Goal: Information Seeking & Learning: Learn about a topic

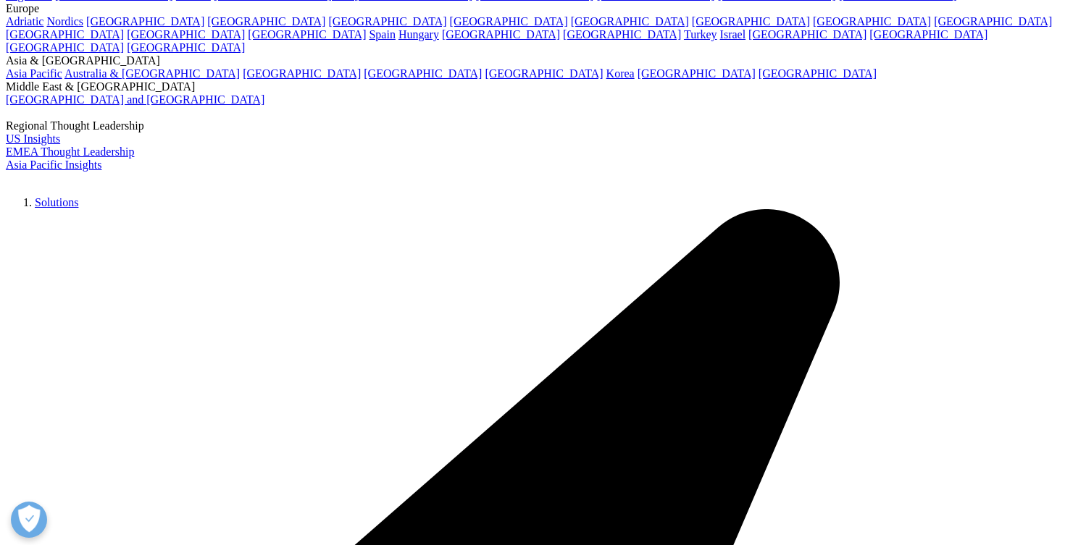
scroll to position [3268, 0]
